Goal: Navigation & Orientation: Find specific page/section

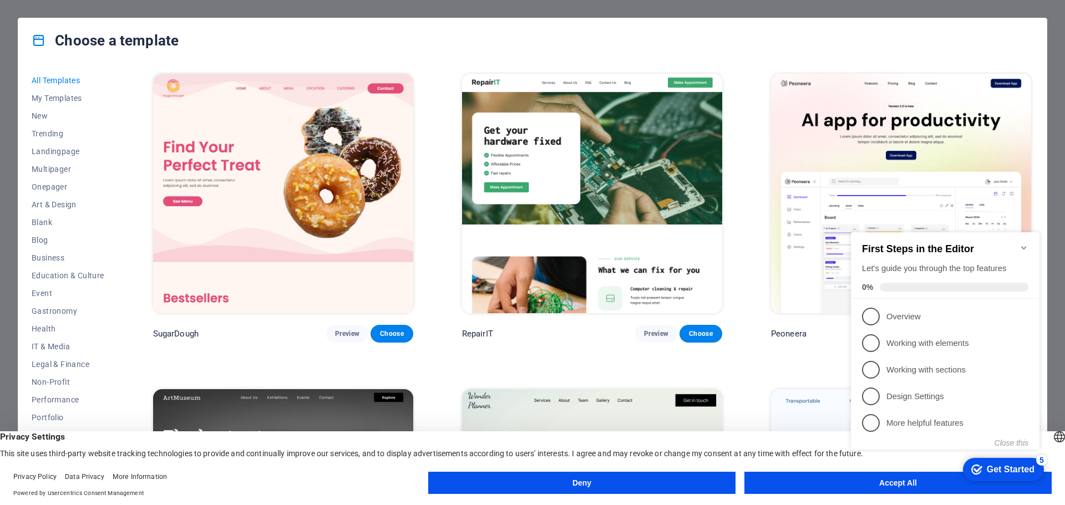
click div "checkmark Get Started 5 First Steps in the Editor Let's guide you through the t…"
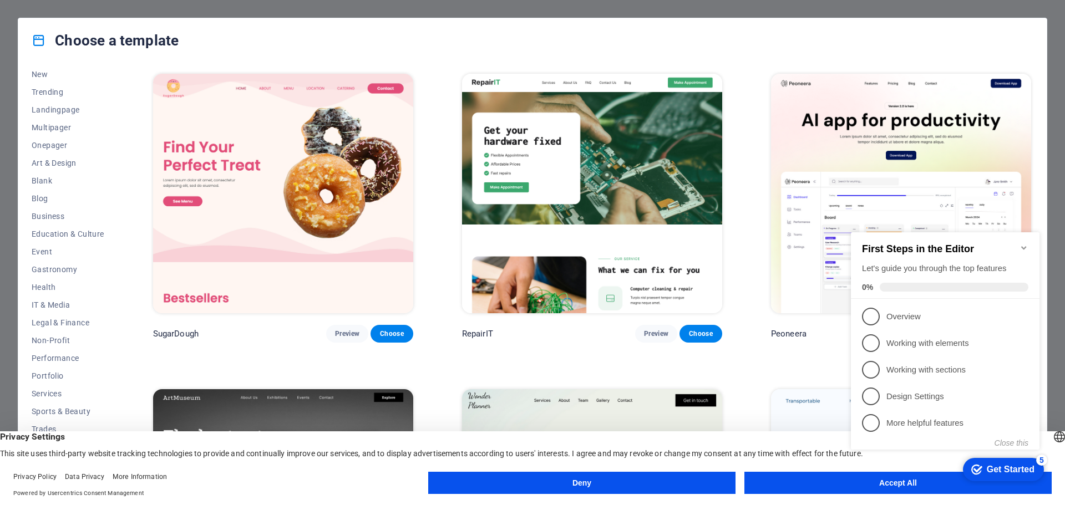
drag, startPoint x: 1740, startPoint y: 703, endPoint x: 894, endPoint y: 485, distance: 873.8
click div "checkmark Get Started 5 First Steps in the Editor Let's guide you through the t…"
click at [1027, 244] on icon "Minimize checklist" at bounding box center [1024, 248] width 9 height 9
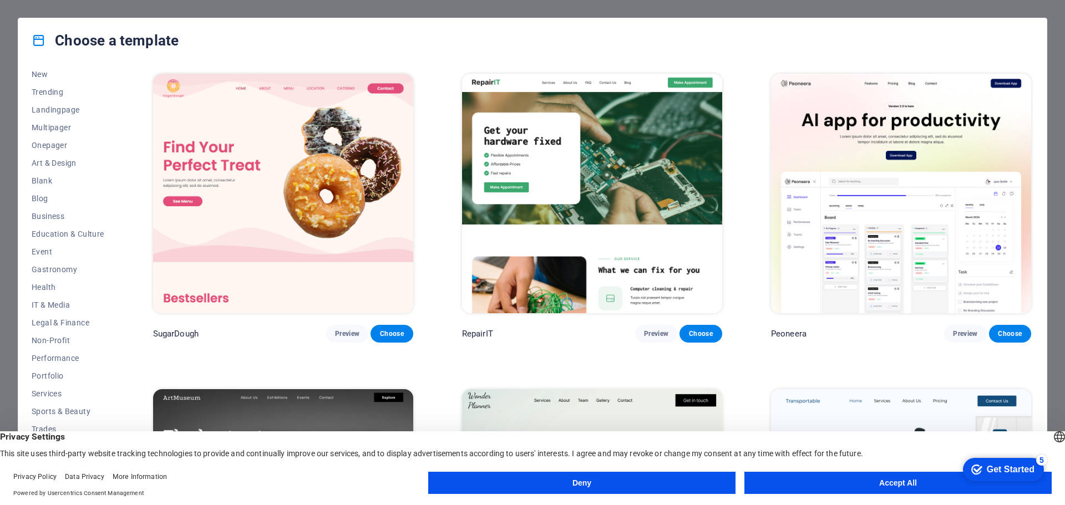
click at [873, 479] on button "Accept All" at bounding box center [898, 483] width 307 height 22
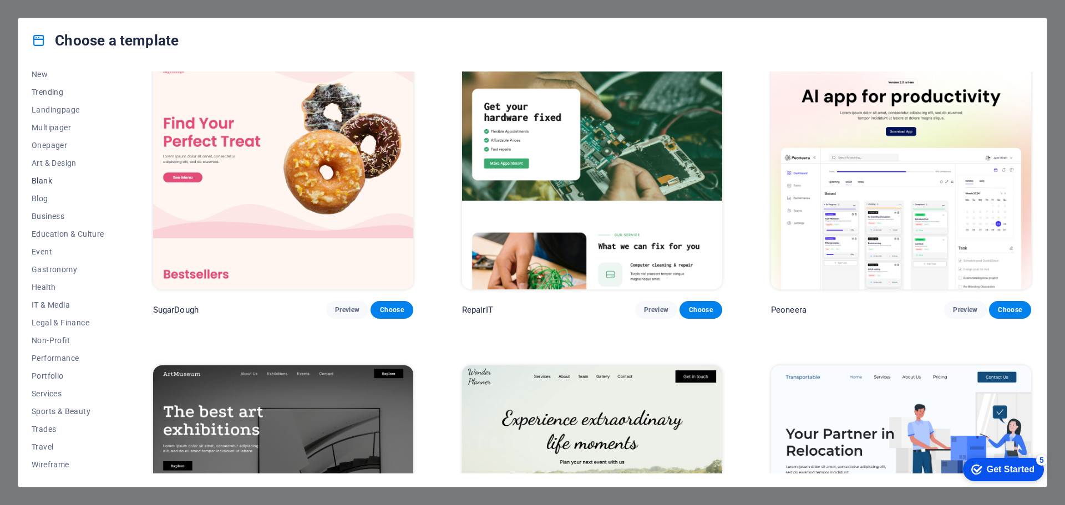
scroll to position [0, 0]
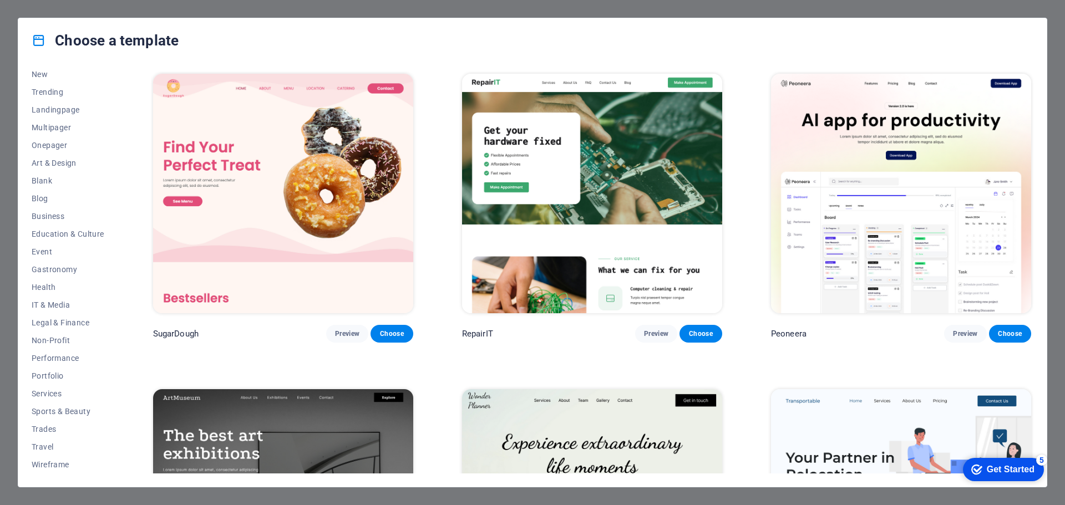
click at [120, 88] on div "All Templates My Templates New Trending Landingpage Multipager Onepager Art & D…" at bounding box center [532, 275] width 1029 height 424
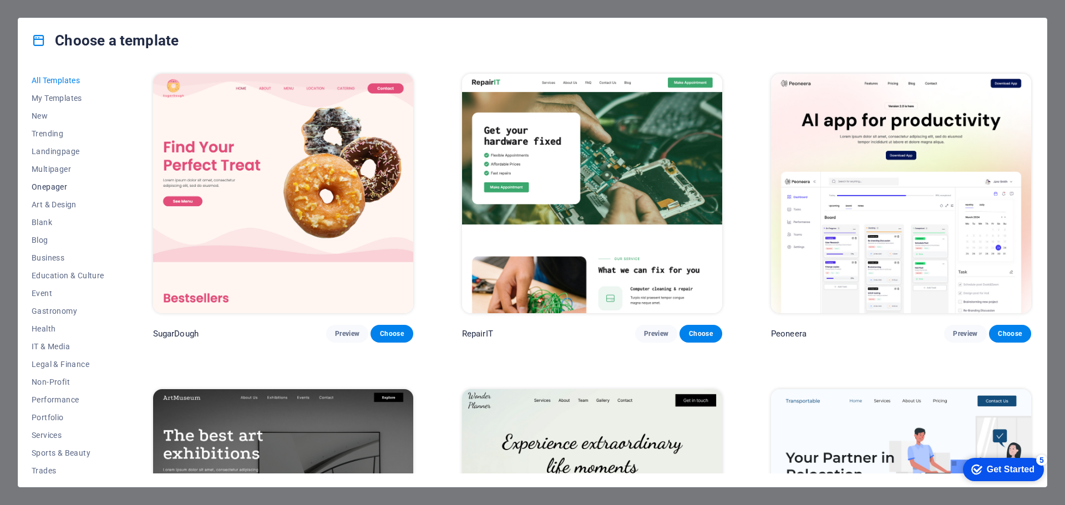
click at [42, 183] on span "Onepager" at bounding box center [68, 187] width 73 height 9
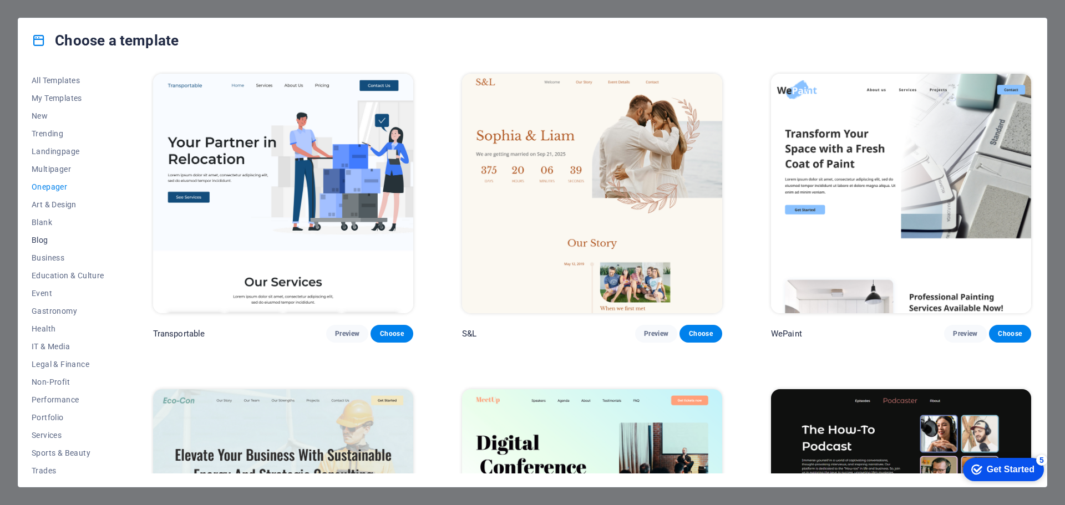
click at [42, 246] on button "Blog" at bounding box center [68, 240] width 73 height 18
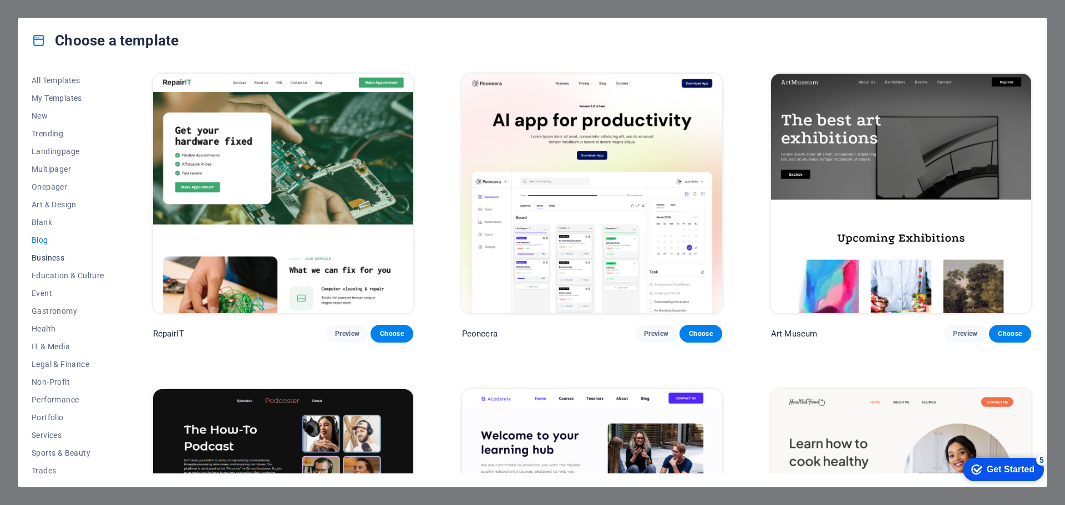
click at [38, 254] on span "Business" at bounding box center [68, 258] width 73 height 9
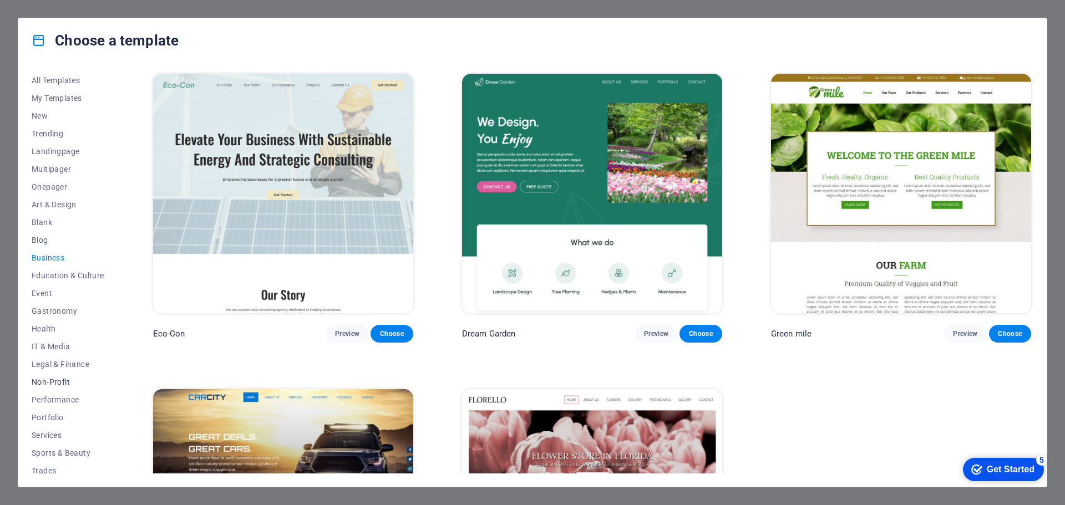
scroll to position [42, 0]
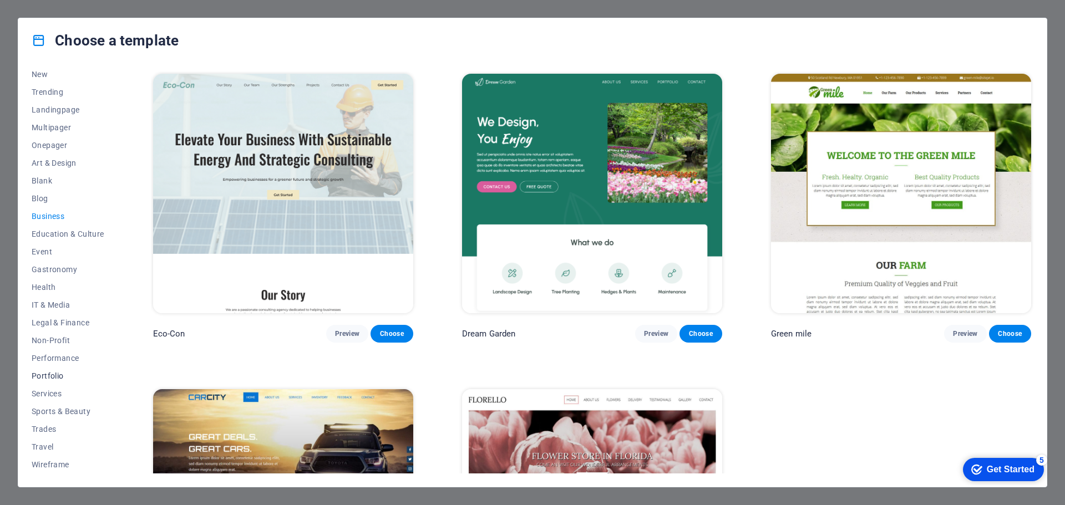
click at [56, 375] on span "Portfolio" at bounding box center [68, 376] width 73 height 9
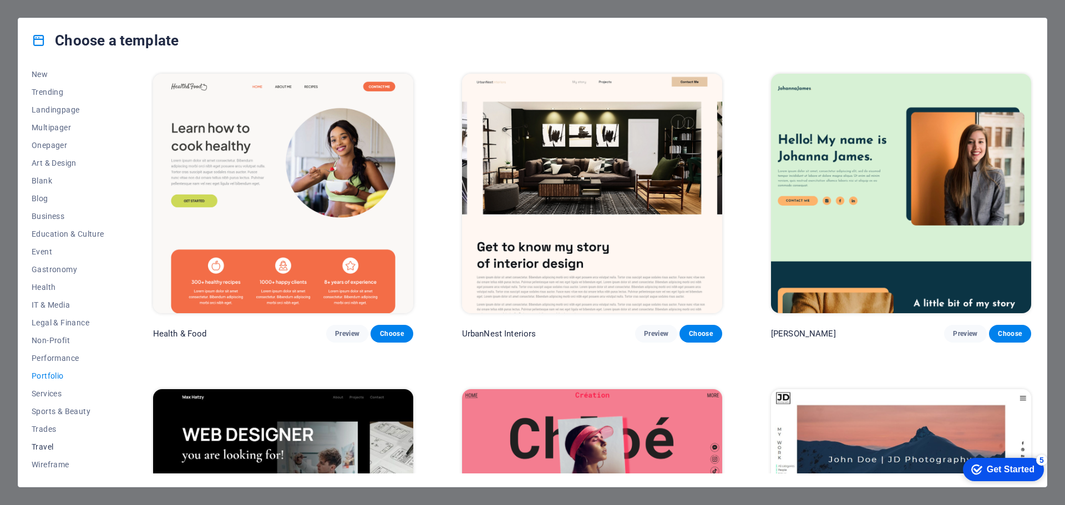
click at [48, 443] on span "Travel" at bounding box center [68, 447] width 73 height 9
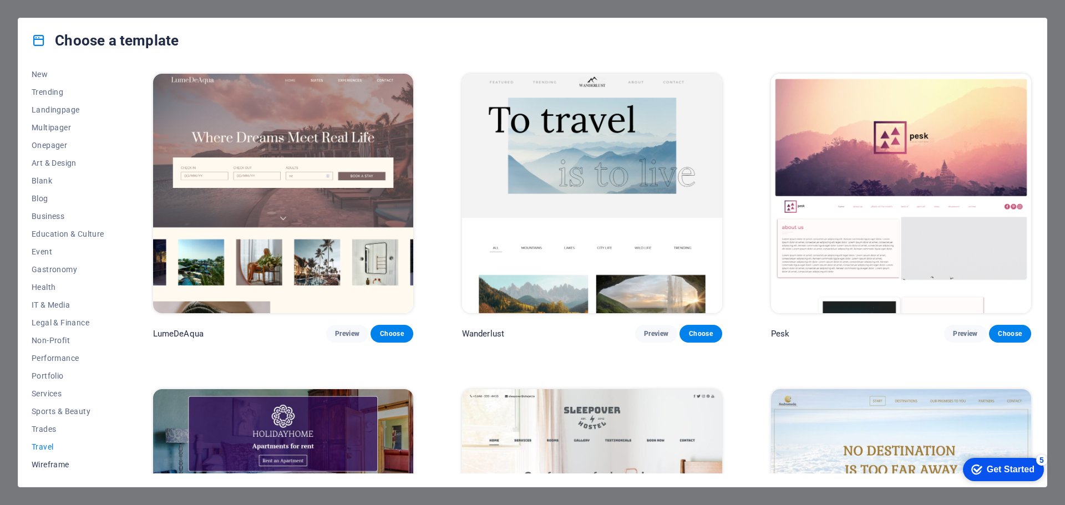
click at [44, 462] on span "Wireframe" at bounding box center [68, 465] width 73 height 9
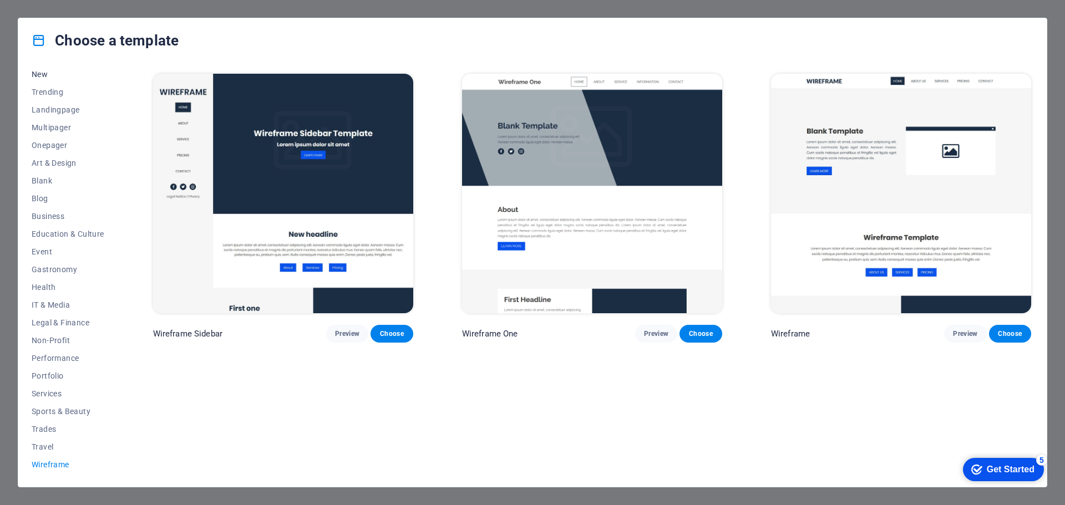
click at [45, 75] on span "New" at bounding box center [68, 74] width 73 height 9
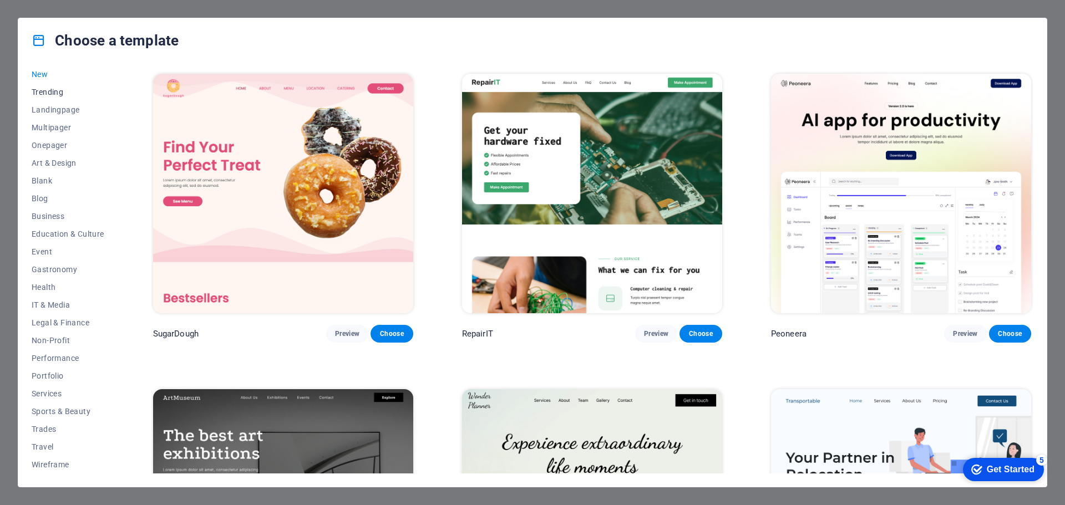
click at [45, 92] on span "Trending" at bounding box center [68, 92] width 73 height 9
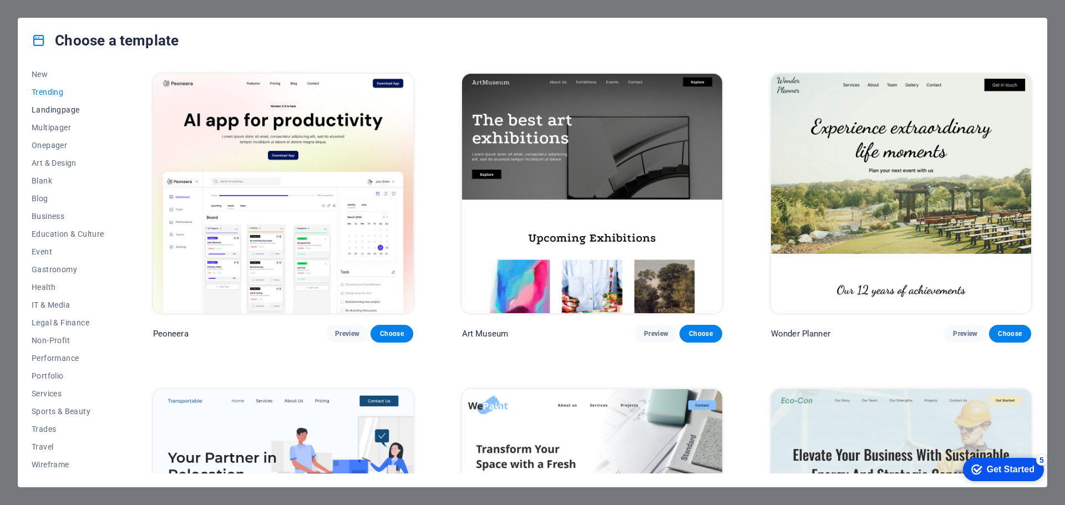
click at [55, 109] on span "Landingpage" at bounding box center [68, 109] width 73 height 9
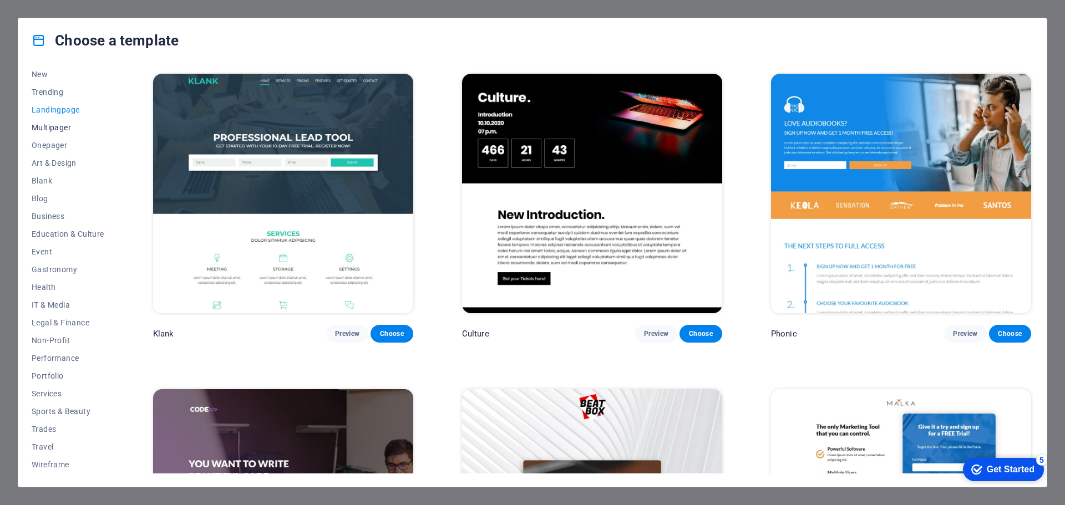
click at [52, 125] on span "Multipager" at bounding box center [68, 127] width 73 height 9
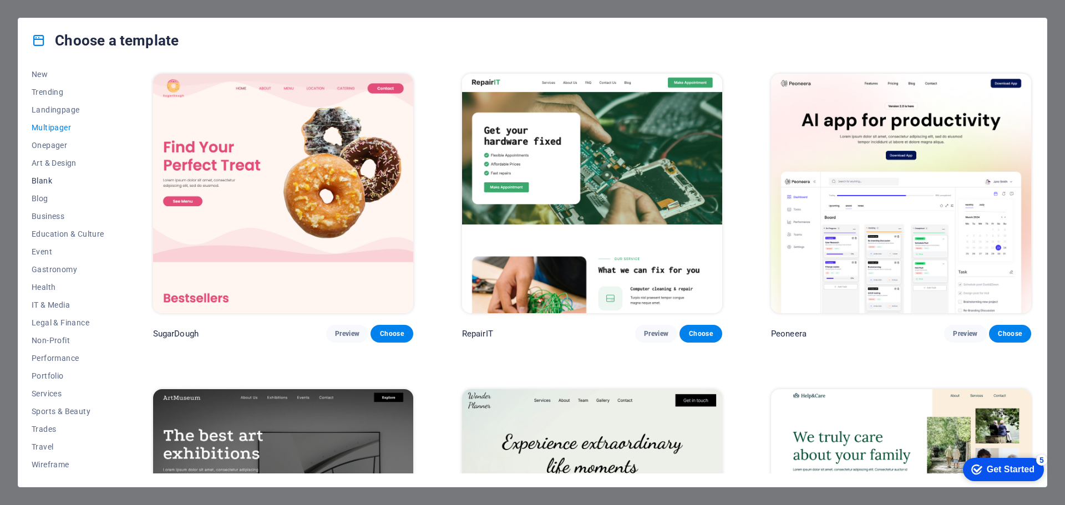
click at [42, 175] on button "Blank" at bounding box center [68, 181] width 73 height 18
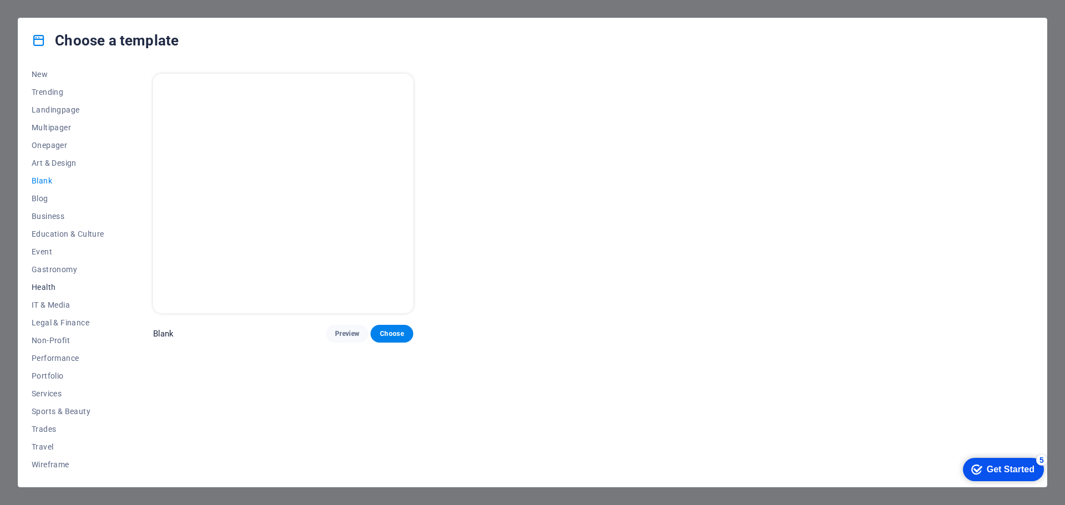
click at [58, 288] on span "Health" at bounding box center [68, 287] width 73 height 9
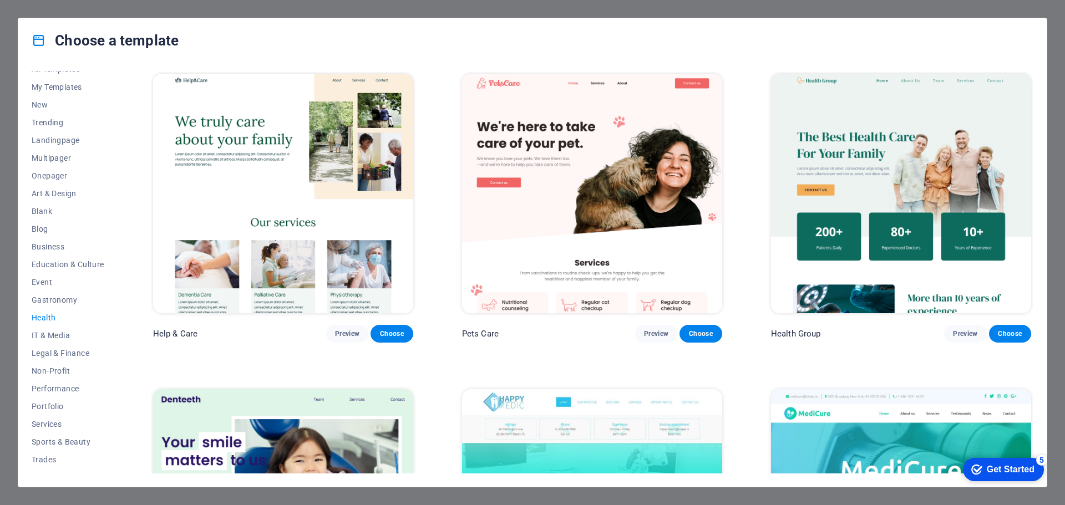
scroll to position [0, 0]
click at [71, 97] on span "My Templates" at bounding box center [68, 98] width 73 height 9
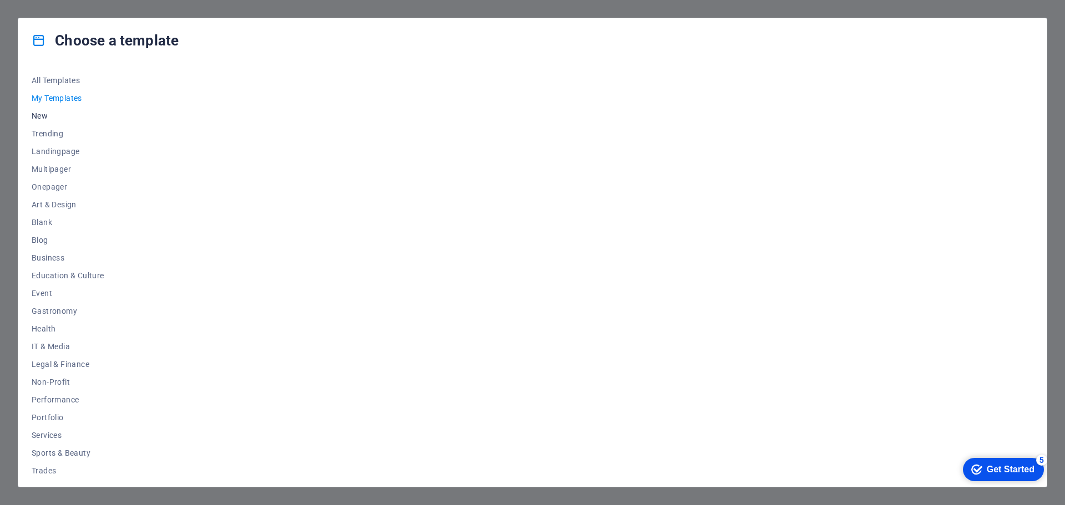
click at [48, 113] on span "New" at bounding box center [68, 116] width 73 height 9
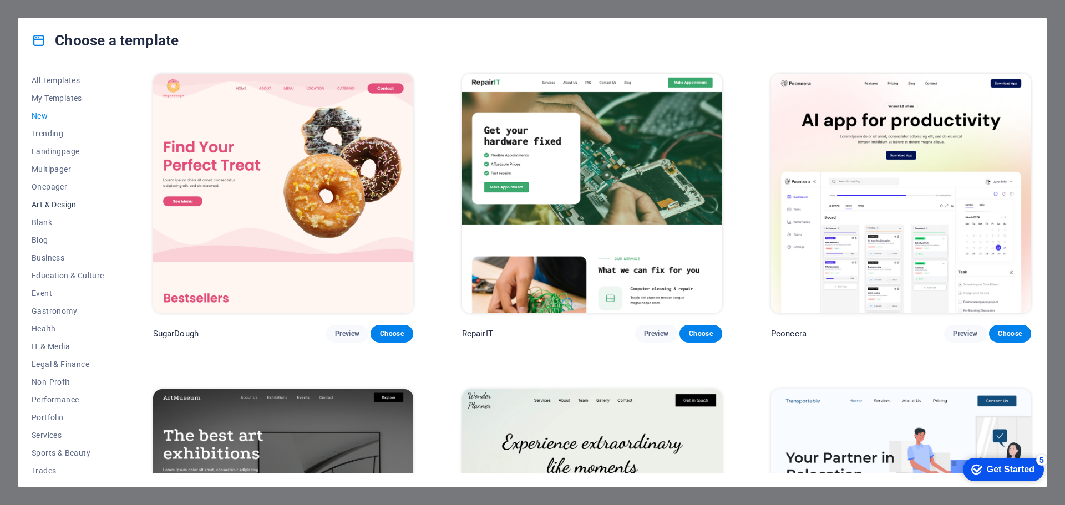
click at [60, 202] on span "Art & Design" at bounding box center [68, 204] width 73 height 9
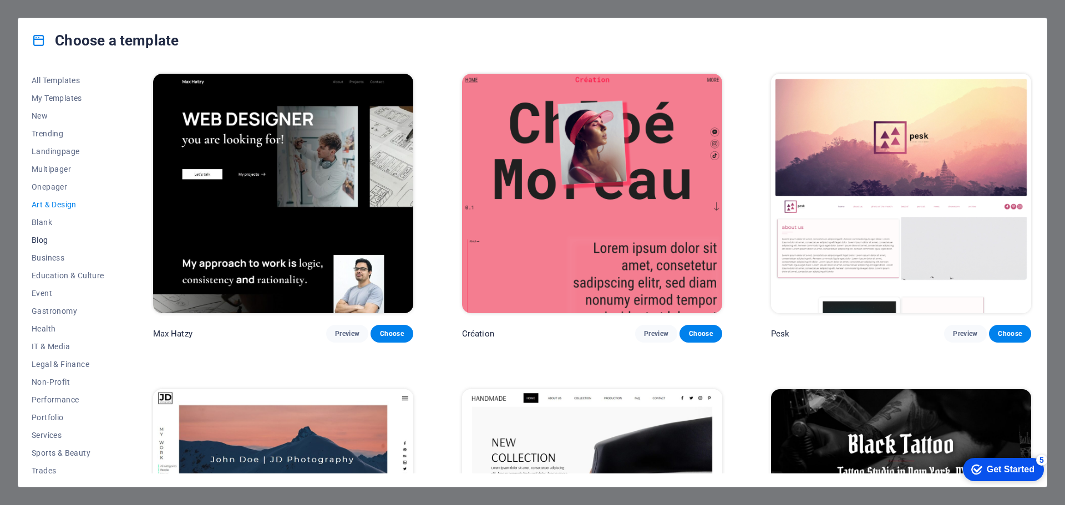
click at [48, 244] on span "Blog" at bounding box center [68, 240] width 73 height 9
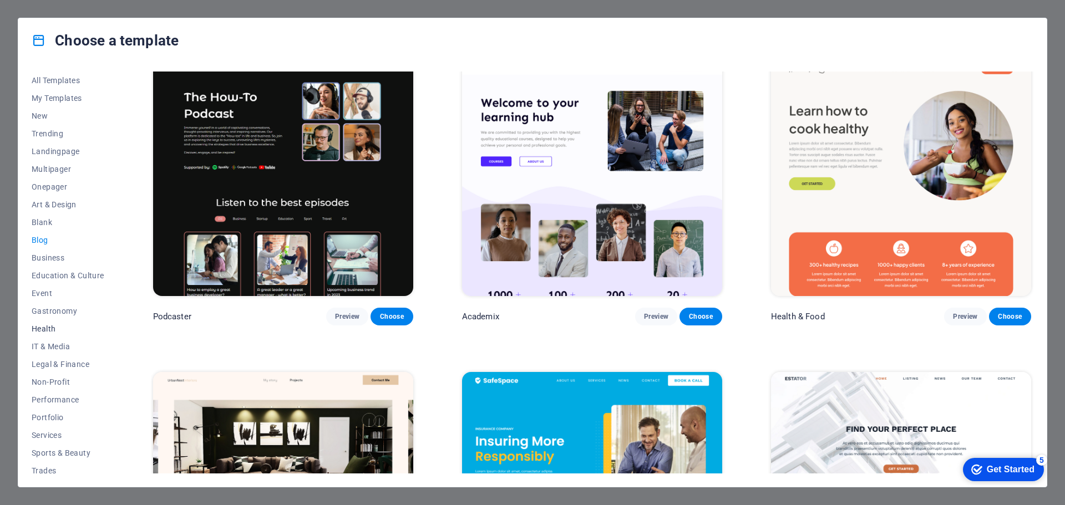
scroll to position [42, 0]
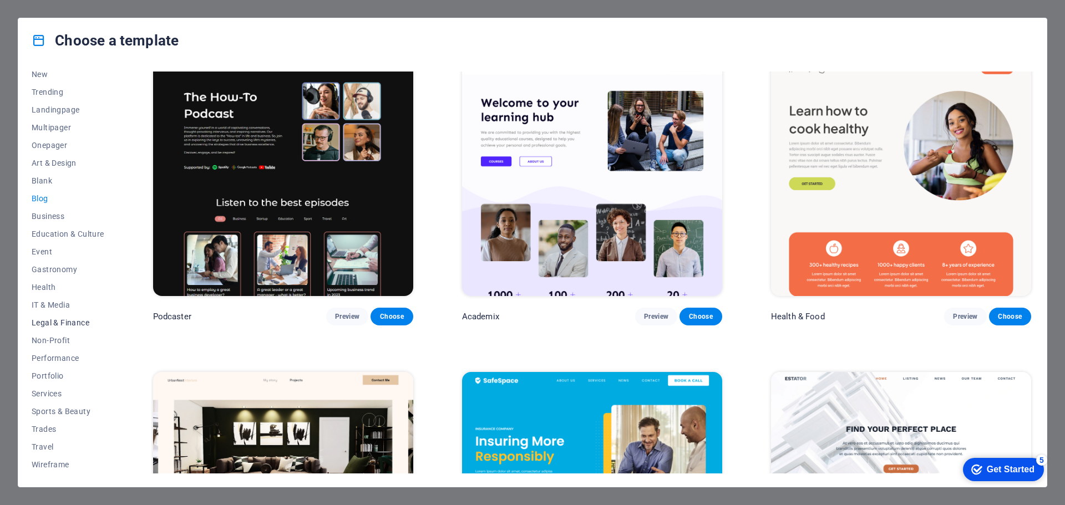
click at [75, 320] on span "Legal & Finance" at bounding box center [68, 322] width 73 height 9
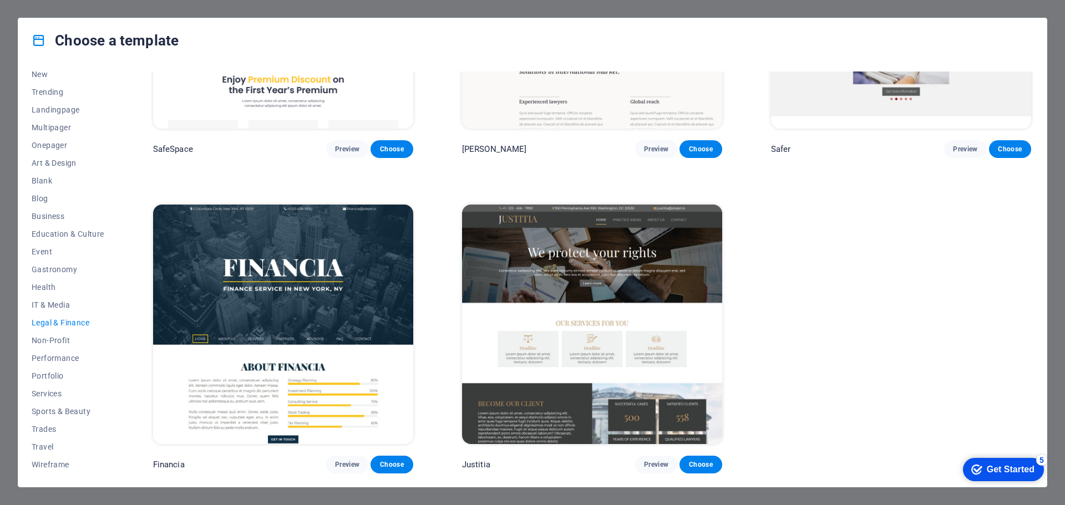
scroll to position [0, 0]
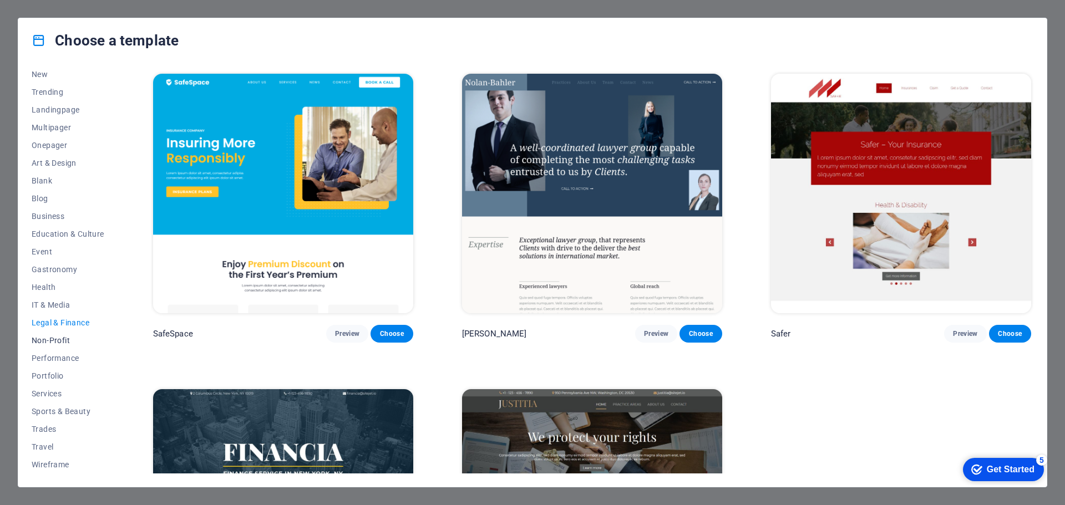
click at [52, 338] on span "Non-Profit" at bounding box center [68, 340] width 73 height 9
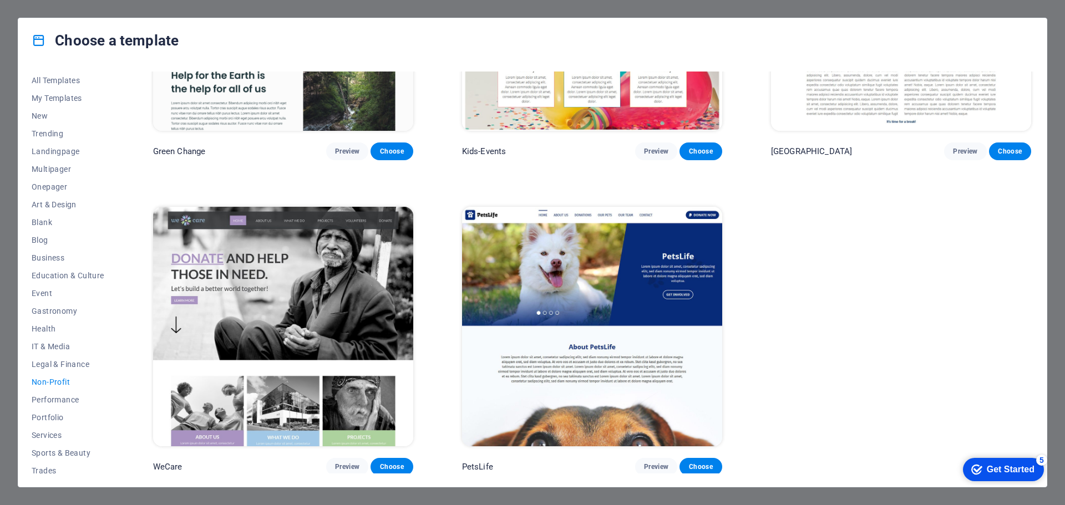
click at [252, 3] on div "Choose a template All Templates My Templates New Trending Landingpage Multipage…" at bounding box center [532, 252] width 1065 height 505
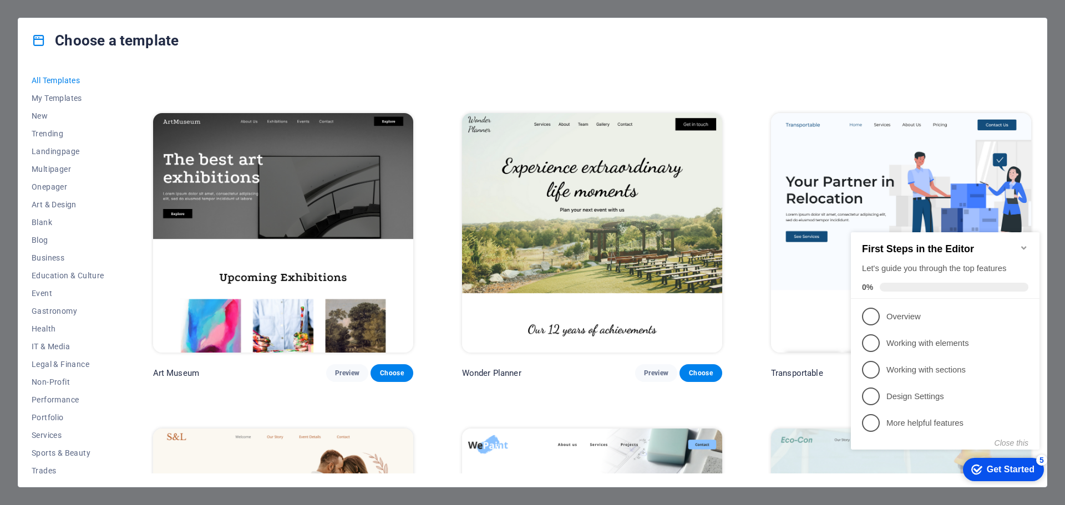
scroll to position [277, 0]
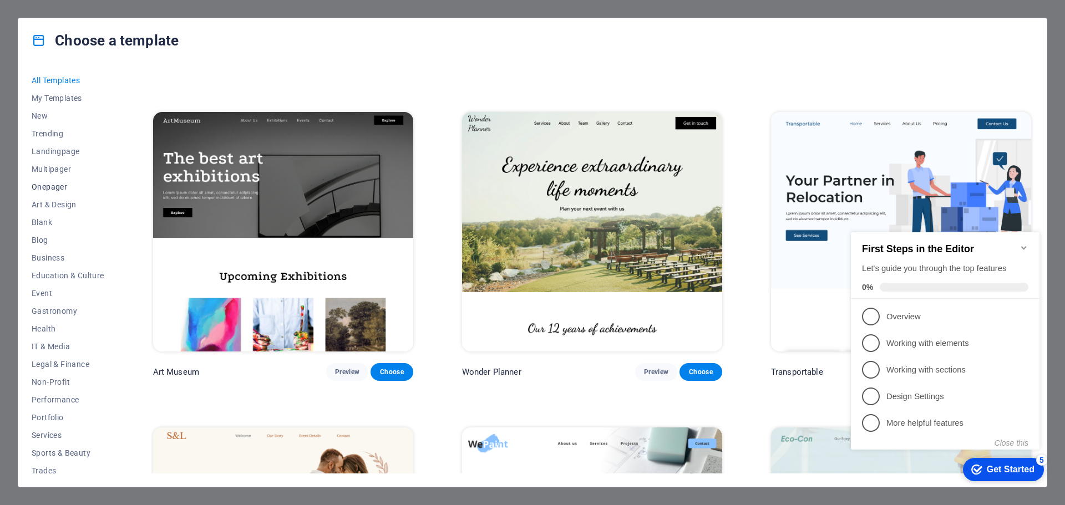
click at [49, 188] on span "Onepager" at bounding box center [68, 187] width 73 height 9
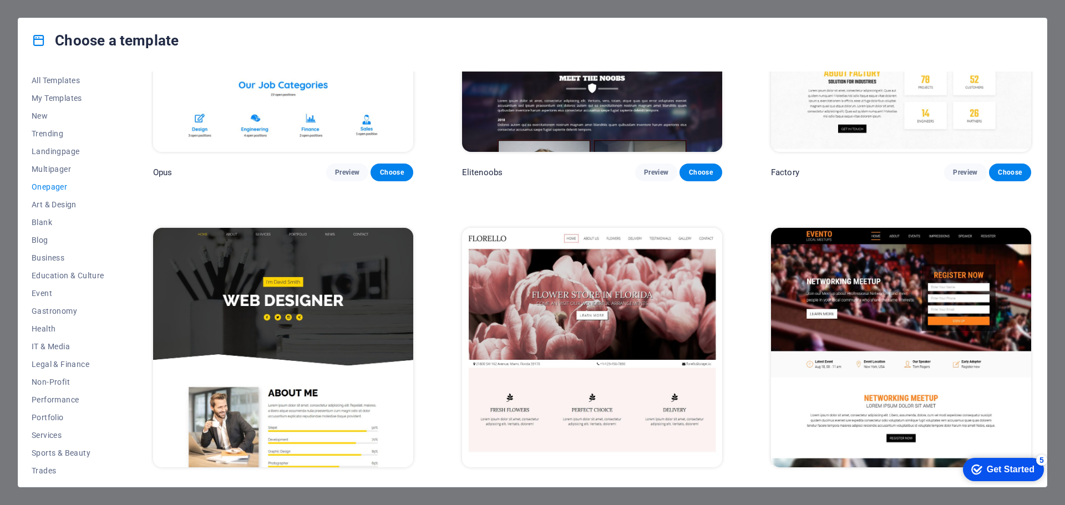
scroll to position [5660, 0]
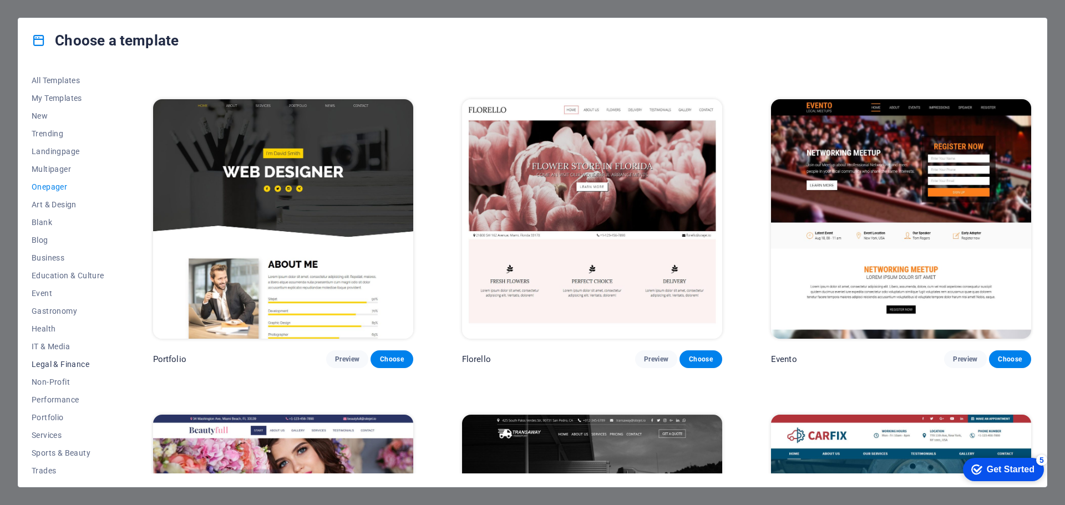
click at [74, 361] on span "Legal & Finance" at bounding box center [68, 364] width 73 height 9
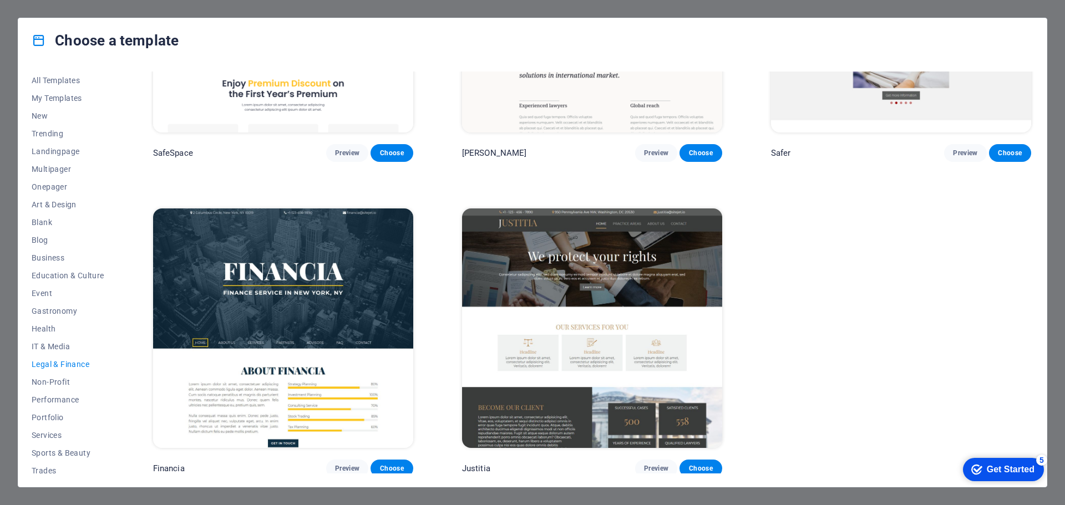
scroll to position [183, 0]
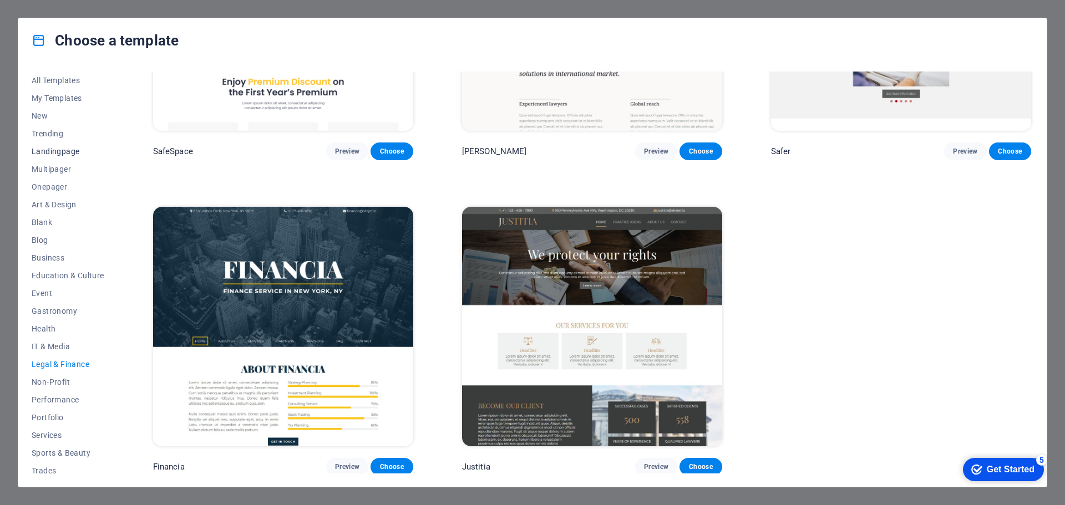
click at [72, 152] on span "Landingpage" at bounding box center [68, 151] width 73 height 9
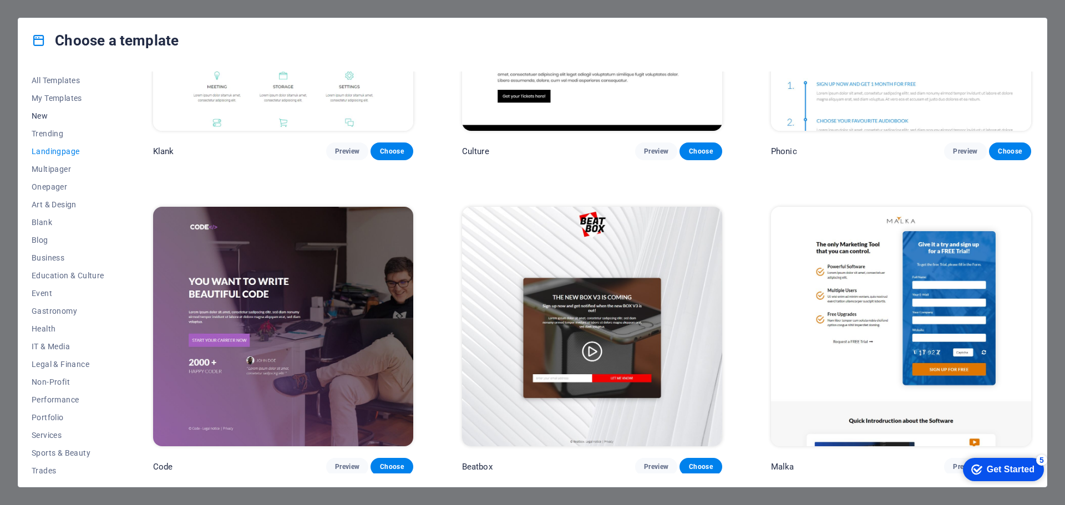
click at [52, 113] on span "New" at bounding box center [68, 116] width 73 height 9
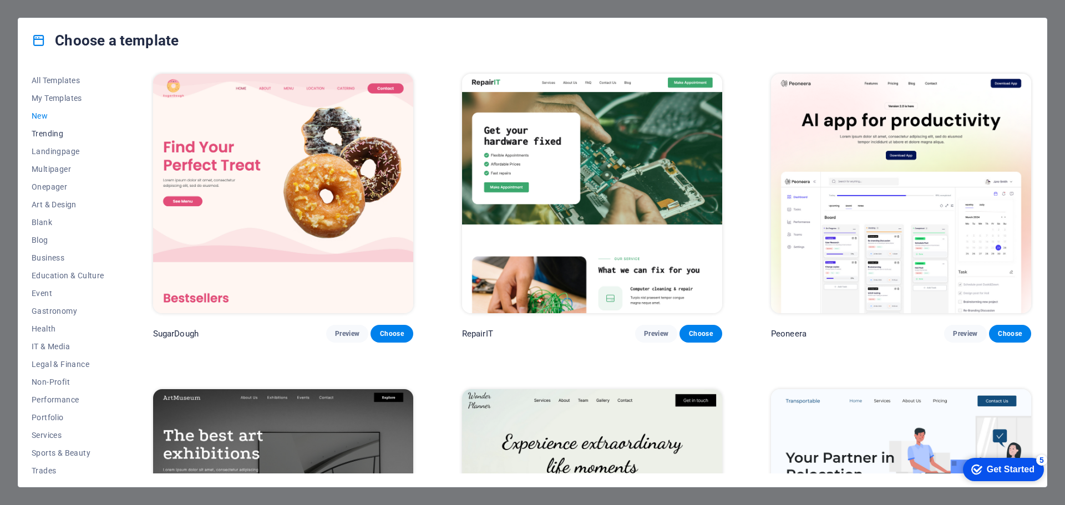
click at [49, 135] on span "Trending" at bounding box center [68, 133] width 73 height 9
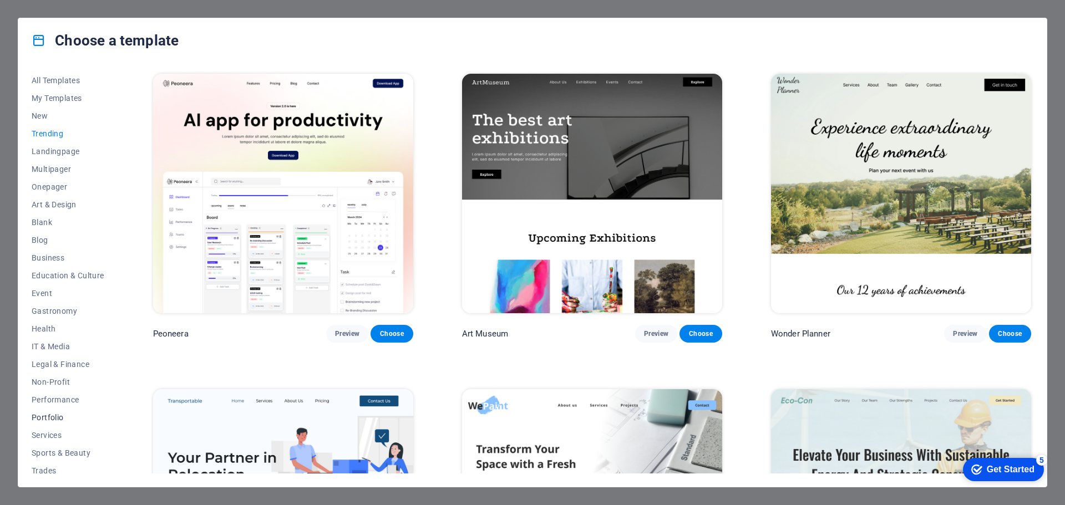
click at [50, 414] on span "Portfolio" at bounding box center [68, 417] width 73 height 9
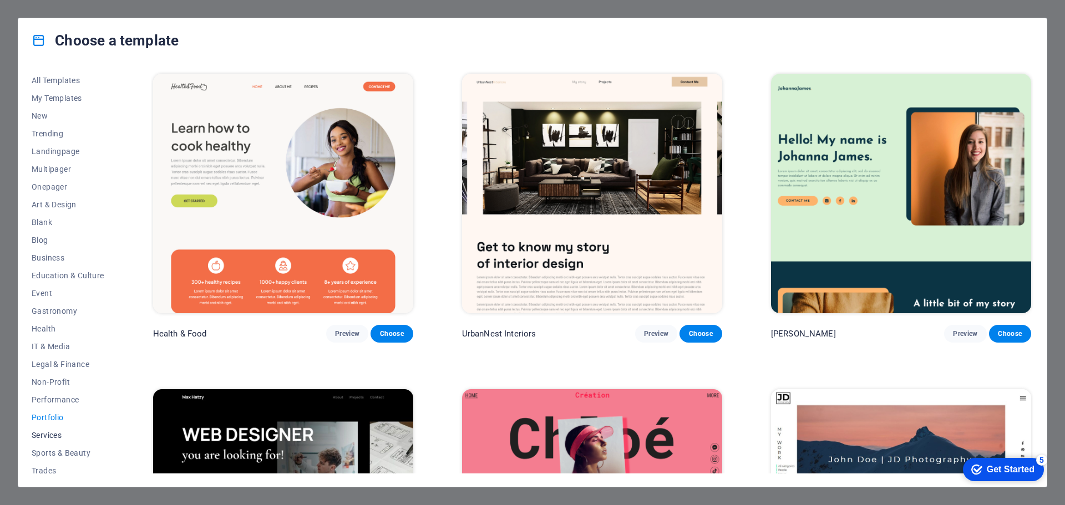
click at [50, 431] on span "Services" at bounding box center [68, 435] width 73 height 9
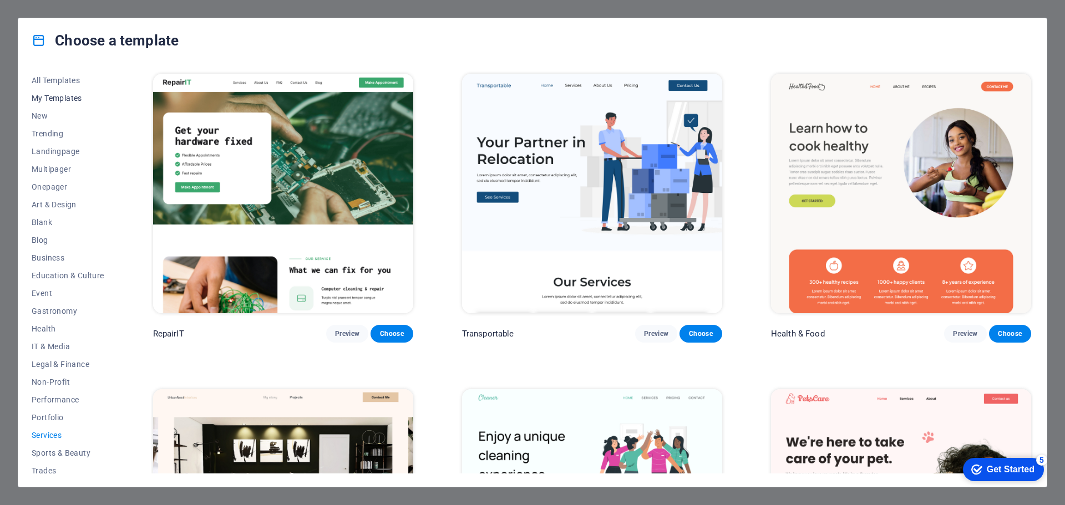
click at [62, 97] on span "My Templates" at bounding box center [68, 98] width 73 height 9
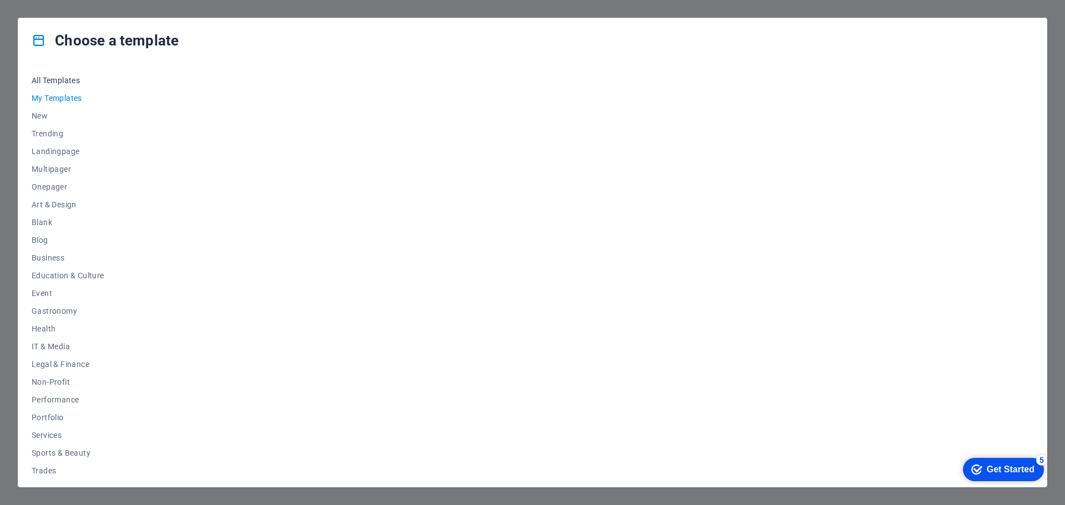
click at [63, 76] on span "All Templates" at bounding box center [68, 80] width 73 height 9
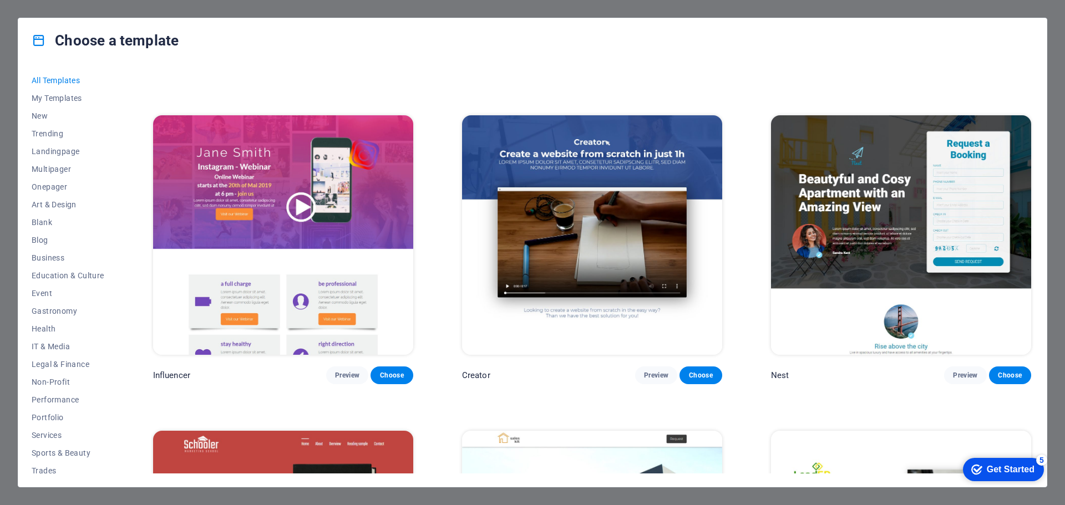
scroll to position [15759, 0]
